Goal: Navigation & Orientation: Understand site structure

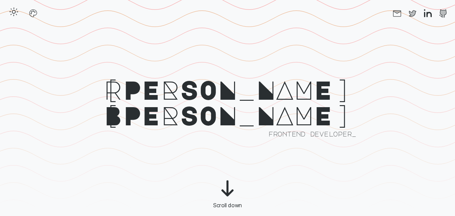
click at [16, 14] on icon "button" at bounding box center [13, 11] width 11 height 11
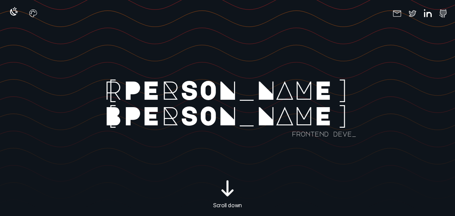
click at [16, 14] on icon "button" at bounding box center [13, 12] width 6 height 6
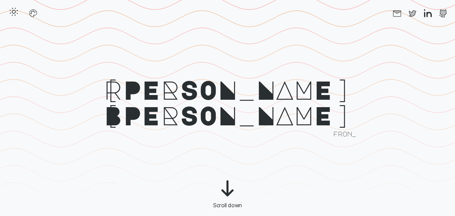
click at [16, 14] on icon "button" at bounding box center [13, 11] width 11 height 11
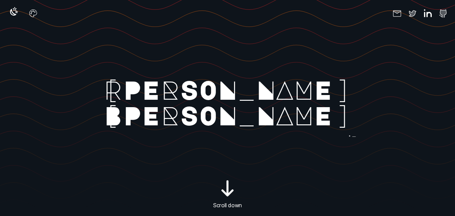
click at [16, 14] on icon "button" at bounding box center [13, 12] width 6 height 6
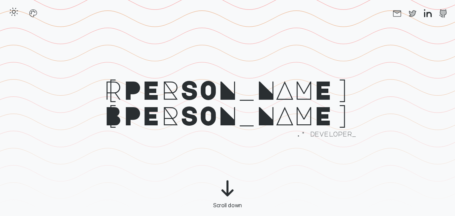
click at [16, 14] on icon "button" at bounding box center [13, 11] width 11 height 11
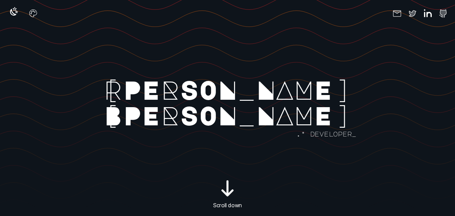
click at [16, 14] on icon "button" at bounding box center [13, 12] width 6 height 6
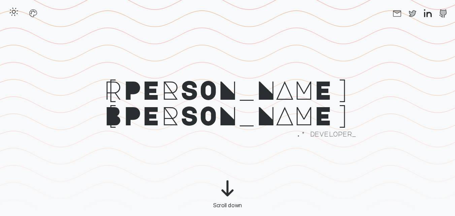
click at [16, 14] on icon "button" at bounding box center [13, 11] width 11 height 11
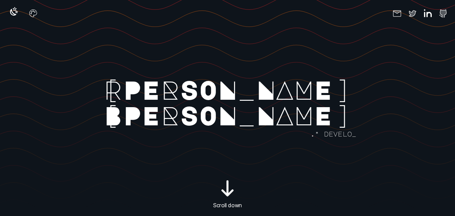
click at [16, 14] on icon "button" at bounding box center [13, 12] width 6 height 6
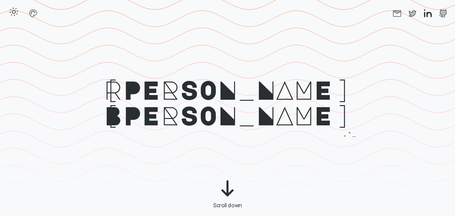
click at [15, 15] on line "button" at bounding box center [14, 15] width 1 height 1
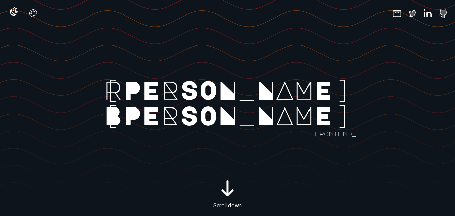
click at [16, 14] on icon "button" at bounding box center [13, 12] width 6 height 6
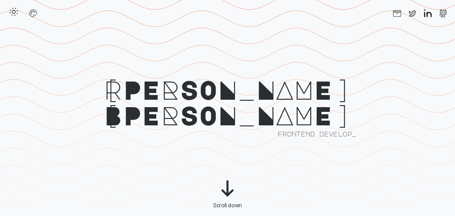
click at [16, 14] on icon "button" at bounding box center [13, 11] width 11 height 11
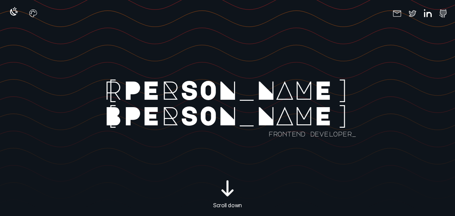
click at [16, 14] on icon "button" at bounding box center [13, 12] width 6 height 6
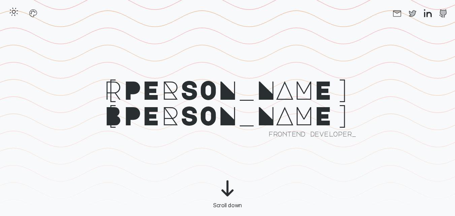
click at [16, 14] on icon "button" at bounding box center [13, 11] width 11 height 11
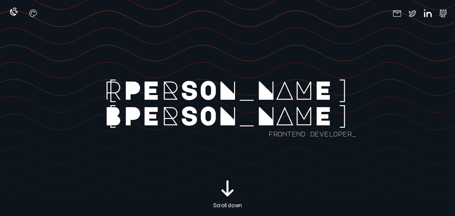
click at [16, 14] on icon "button" at bounding box center [13, 12] width 6 height 6
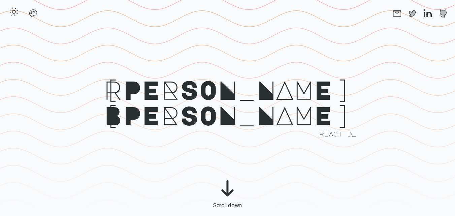
click at [16, 14] on icon "button" at bounding box center [13, 11] width 11 height 11
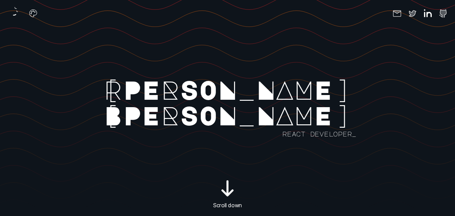
click at [16, 14] on icon "button" at bounding box center [13, 12] width 6 height 6
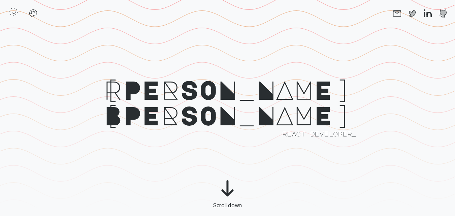
click at [16, 14] on icon "button" at bounding box center [13, 11] width 11 height 11
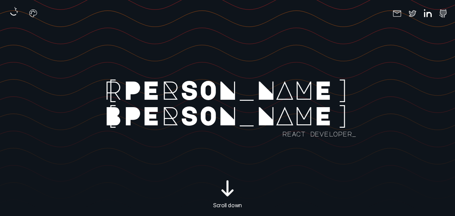
click at [16, 14] on icon "button" at bounding box center [13, 12] width 6 height 6
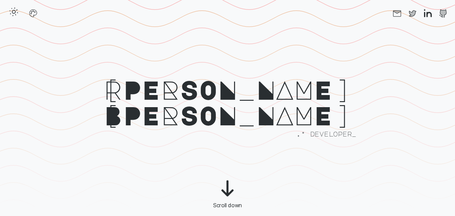
click at [15, 9] on icon "button" at bounding box center [13, 11] width 11 height 11
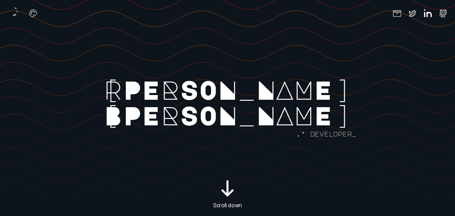
click at [15, 9] on icon "button" at bounding box center [13, 11] width 11 height 11
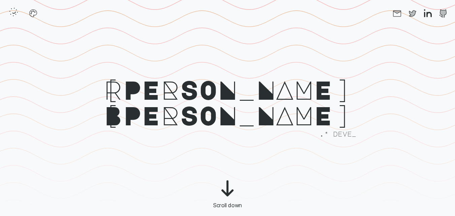
click at [15, 9] on icon "button" at bounding box center [13, 11] width 11 height 11
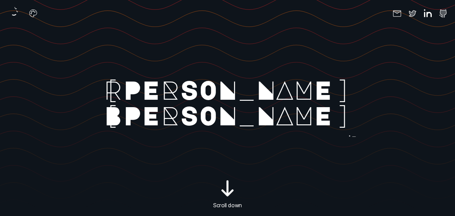
click at [15, 9] on icon "button" at bounding box center [13, 11] width 11 height 11
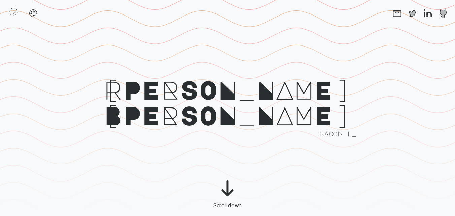
click at [15, 9] on icon "button" at bounding box center [13, 11] width 11 height 11
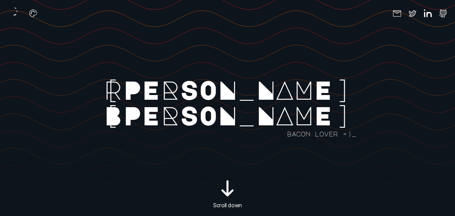
click at [15, 9] on icon "button" at bounding box center [13, 11] width 11 height 11
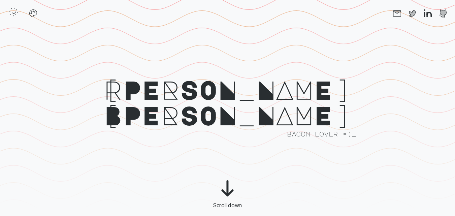
click at [18, 12] on icon "button" at bounding box center [13, 11] width 11 height 11
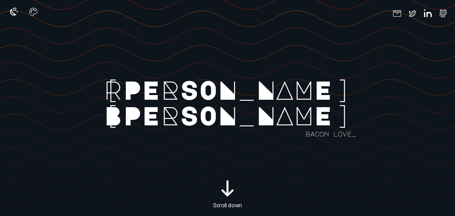
click at [28, 15] on icon "button" at bounding box center [33, 11] width 11 height 11
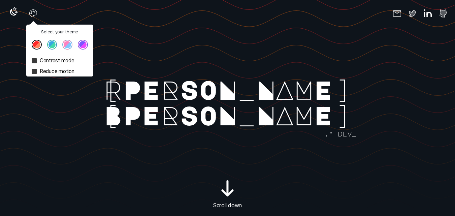
click at [102, 17] on div "Select your theme Contrast mode Reduce motion Socials" at bounding box center [227, 13] width 455 height 27
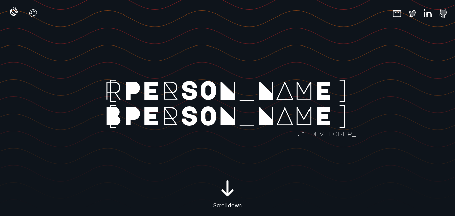
click at [11, 15] on icon "button" at bounding box center [13, 11] width 11 height 11
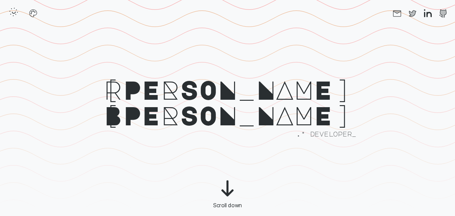
click at [11, 15] on icon "button" at bounding box center [13, 11] width 11 height 11
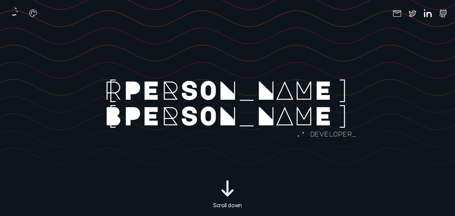
scroll to position [63, 0]
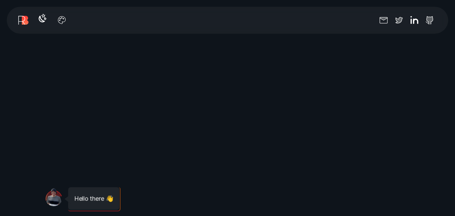
scroll to position [598, 0]
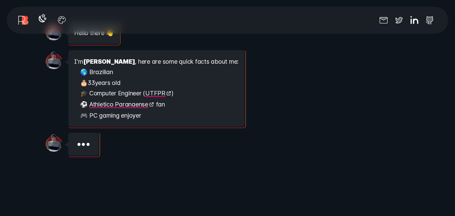
click at [38, 21] on icon "button" at bounding box center [42, 18] width 11 height 11
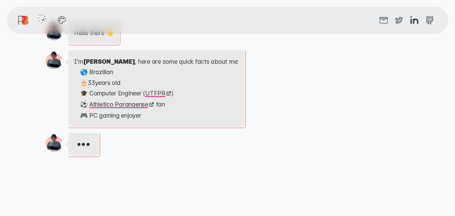
click at [38, 21] on icon "button" at bounding box center [42, 18] width 11 height 11
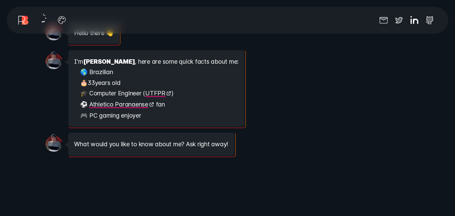
click at [38, 21] on icon "button" at bounding box center [42, 18] width 11 height 11
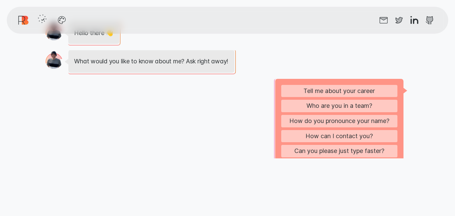
scroll to position [89, 0]
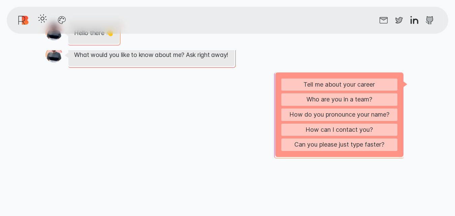
click at [38, 21] on icon "button" at bounding box center [42, 18] width 11 height 11
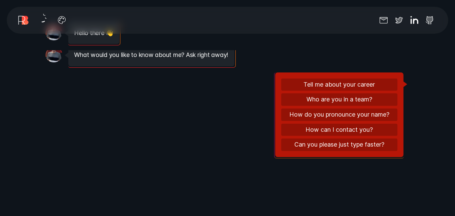
click at [38, 21] on icon "button" at bounding box center [42, 18] width 11 height 11
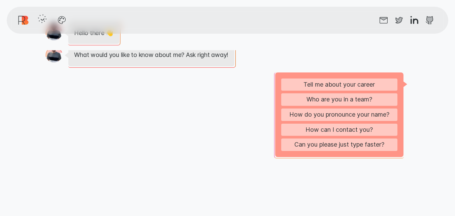
click at [38, 21] on icon "button" at bounding box center [42, 18] width 11 height 11
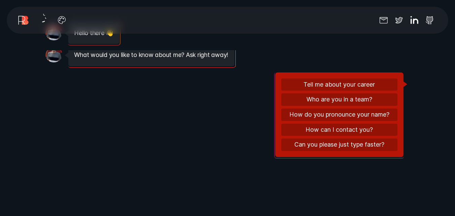
click at [38, 21] on icon "button" at bounding box center [42, 18] width 11 height 11
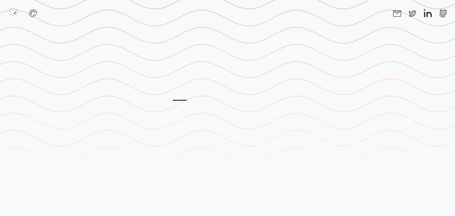
scroll to position [0, 0]
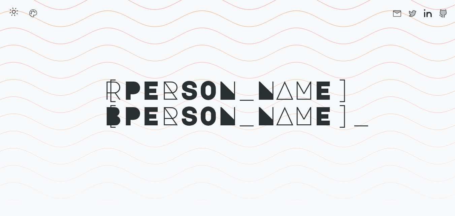
click at [14, 37] on rect at bounding box center [307, 118] width 614 height 216
click at [13, 16] on icon "button" at bounding box center [13, 11] width 11 height 11
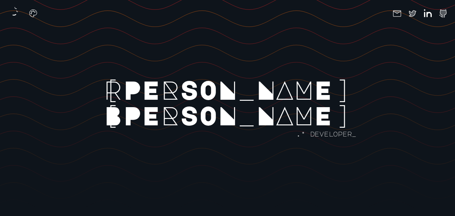
click at [13, 16] on icon "button" at bounding box center [13, 11] width 11 height 11
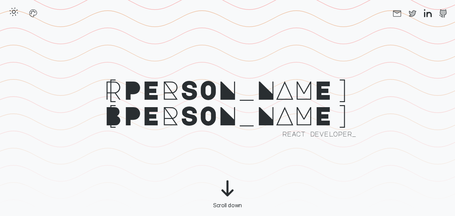
click at [15, 13] on circle "button" at bounding box center [13, 11] width 3 height 3
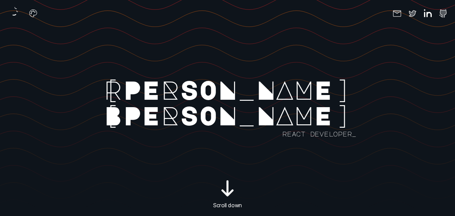
click at [15, 13] on icon "button" at bounding box center [13, 11] width 11 height 11
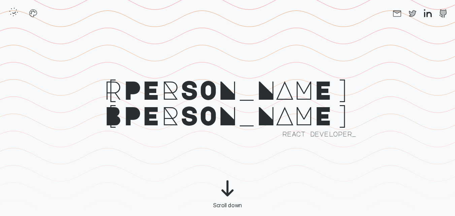
click at [15, 13] on circle "button" at bounding box center [13, 11] width 3 height 3
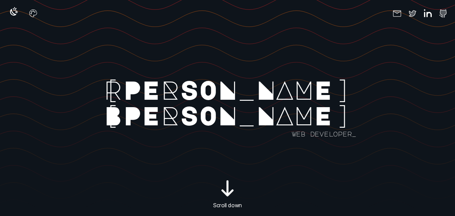
click at [18, 13] on icon "button" at bounding box center [13, 11] width 11 height 11
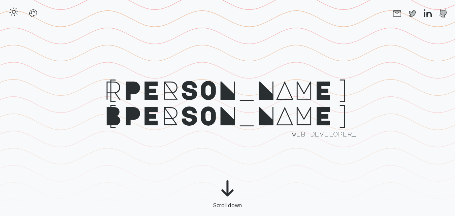
click at [18, 13] on icon "button" at bounding box center [13, 11] width 11 height 11
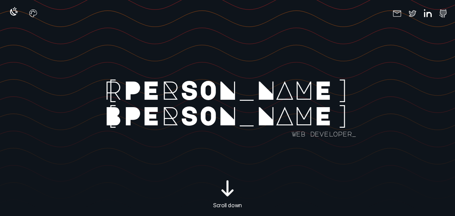
click at [18, 13] on icon "button" at bounding box center [13, 11] width 11 height 11
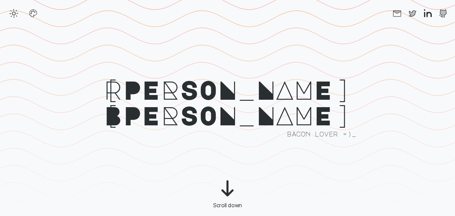
click at [16, 8] on icon "button" at bounding box center [14, 13] width 10 height 10
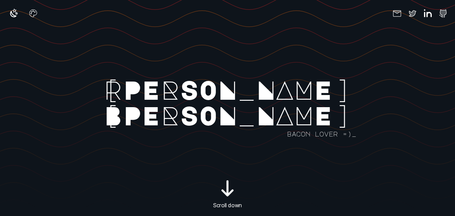
click at [16, 8] on icon "button" at bounding box center [14, 13] width 10 height 10
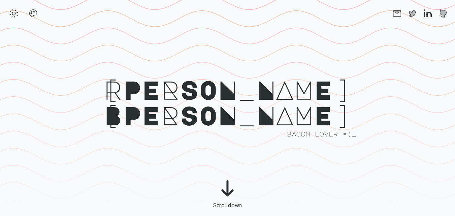
click at [16, 8] on icon "button" at bounding box center [14, 13] width 10 height 10
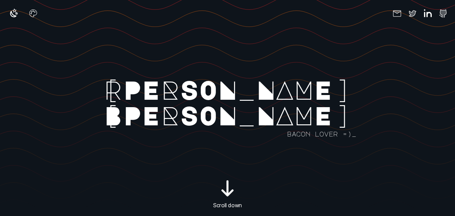
click at [16, 8] on icon "button" at bounding box center [14, 13] width 10 height 10
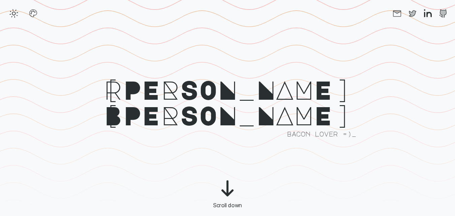
click at [16, 8] on icon "button" at bounding box center [14, 13] width 10 height 10
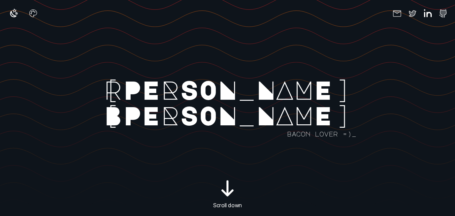
click at [16, 8] on icon "button" at bounding box center [14, 13] width 10 height 10
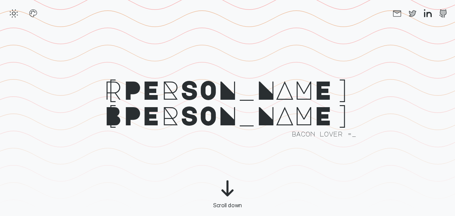
click at [16, 8] on icon "button" at bounding box center [14, 13] width 10 height 10
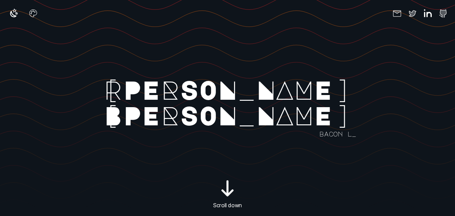
click at [16, 8] on icon "button" at bounding box center [14, 13] width 10 height 10
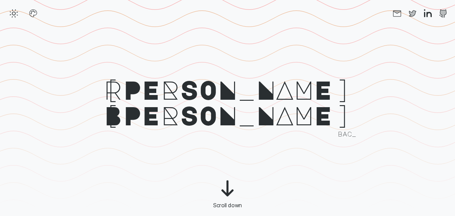
click at [16, 8] on icon "button" at bounding box center [14, 13] width 10 height 10
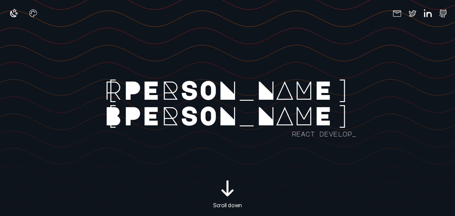
click at [11, 11] on icon "button" at bounding box center [12, 13] width 5 height 5
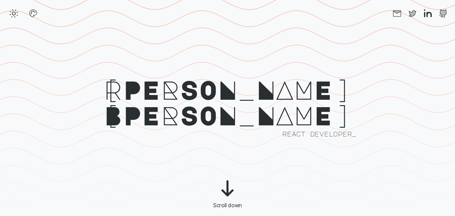
click at [11, 10] on icon "button" at bounding box center [14, 13] width 10 height 10
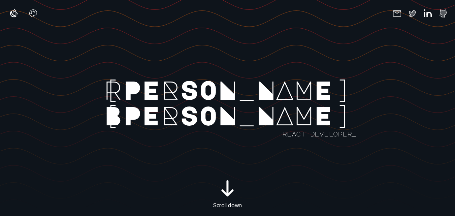
click at [11, 11] on icon "button" at bounding box center [12, 13] width 5 height 5
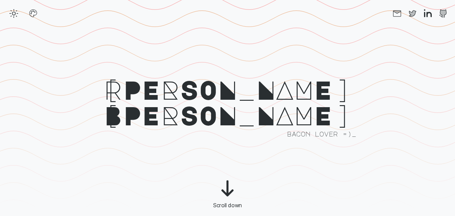
click at [16, 13] on icon "button" at bounding box center [14, 13] width 10 height 10
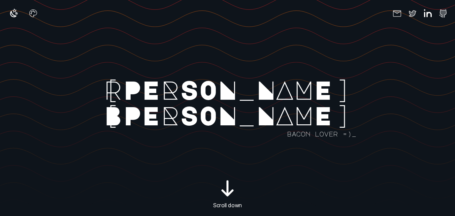
click at [16, 13] on icon "button" at bounding box center [14, 13] width 10 height 10
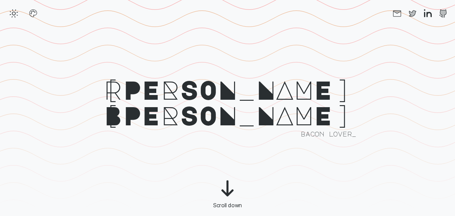
click at [16, 13] on icon "button" at bounding box center [14, 13] width 10 height 10
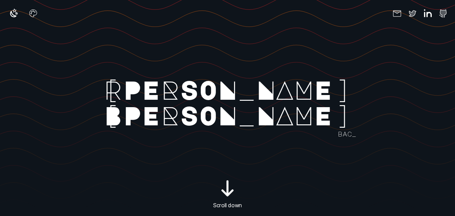
click at [16, 13] on icon "button" at bounding box center [14, 13] width 10 height 10
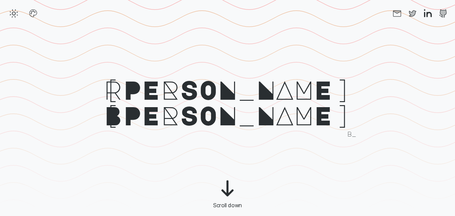
click at [16, 13] on icon "button" at bounding box center [14, 13] width 10 height 10
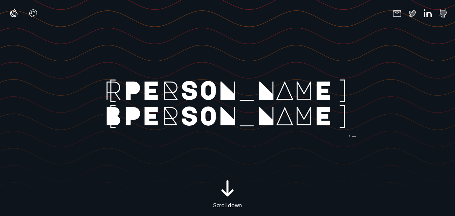
click at [16, 13] on icon "button" at bounding box center [14, 13] width 10 height 10
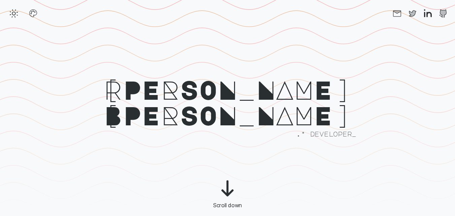
click at [16, 13] on icon "button" at bounding box center [14, 13] width 10 height 10
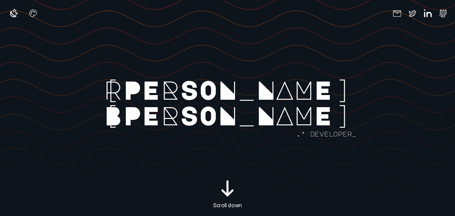
click at [16, 13] on icon "button" at bounding box center [14, 13] width 10 height 10
